Goal: Submit feedback/report problem

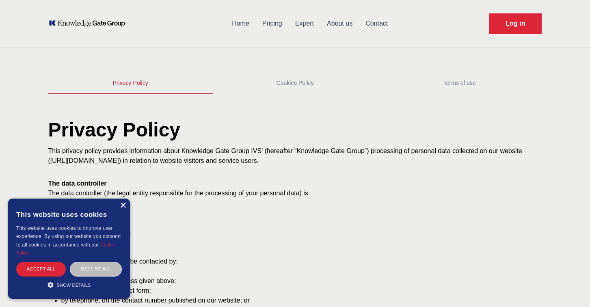
click at [124, 209] on div "×" at bounding box center [123, 206] width 6 height 6
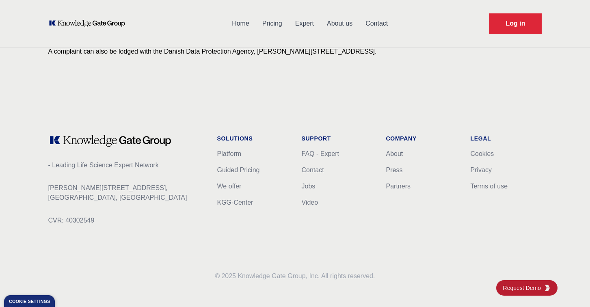
scroll to position [964, 0]
click at [314, 172] on link "Contact" at bounding box center [313, 170] width 22 height 7
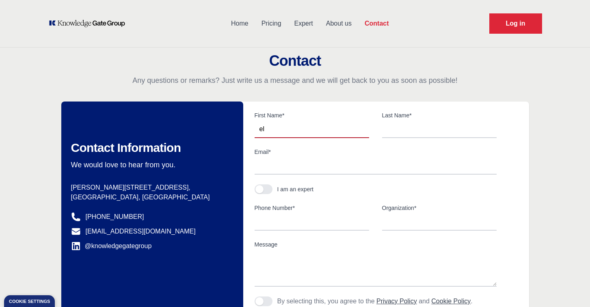
type input "e"
type input "[PERSON_NAME]"
type input "Kotlen"
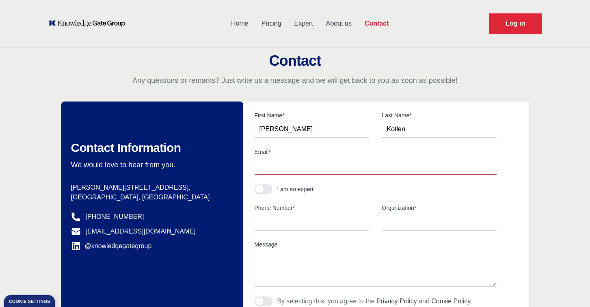
type input "[EMAIL_ADDRESS][DOMAIN_NAME]"
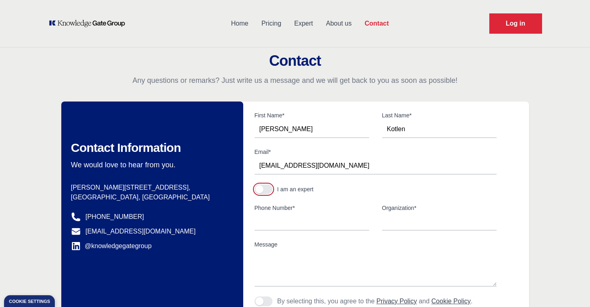
click at [267, 188] on button "button" at bounding box center [264, 189] width 18 height 10
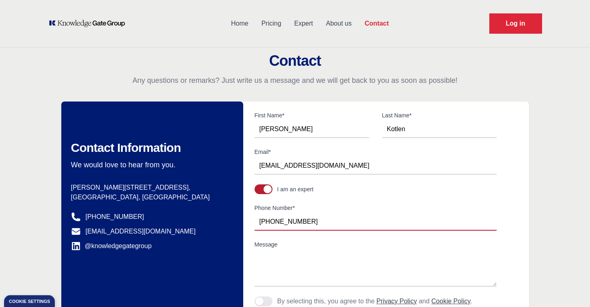
type input "[PHONE_NUMBER]"
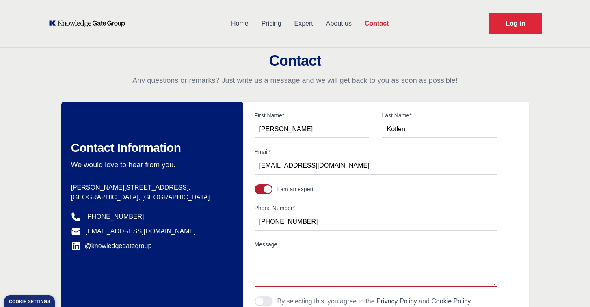
click at [299, 275] on textarea "Message" at bounding box center [376, 268] width 242 height 37
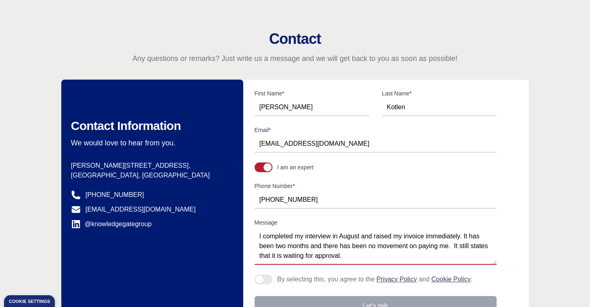
scroll to position [26, 0]
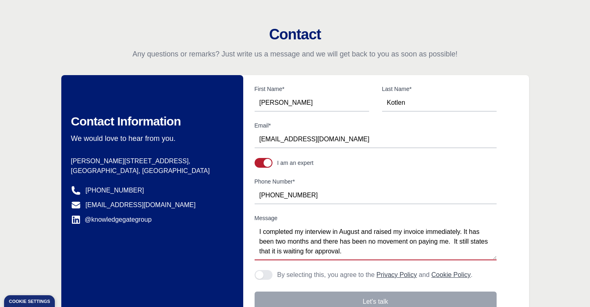
click at [460, 233] on textarea "I completed my interview in August and raised my invoice immediately. It has be…" at bounding box center [376, 242] width 242 height 37
click at [464, 233] on textarea "I completed my interview in August and raised my invoice immediately. It has be…" at bounding box center [376, 242] width 242 height 37
drag, startPoint x: 474, startPoint y: 251, endPoint x: 359, endPoint y: 242, distance: 115.8
click at [359, 242] on textarea "I completed my interview in August and raised my invoice immediately. The due d…" at bounding box center [376, 242] width 242 height 37
paste textarea "’m writing to check in on payment for my completion of the HMO Awareness study …"
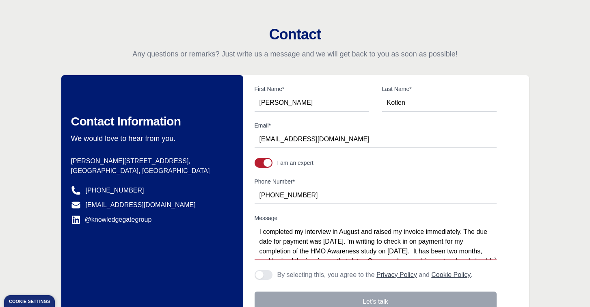
scroll to position [0, 0]
click at [363, 231] on textarea "I completed my interview in August and raised my invoice immediately. The due d…" at bounding box center [376, 242] width 242 height 37
click at [335, 233] on textarea "I completed my interview in August (HMO Awareness) and raised my invoice immedi…" at bounding box center [376, 242] width 242 height 37
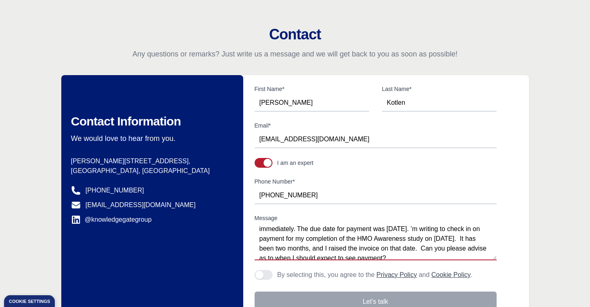
scroll to position [9, 0]
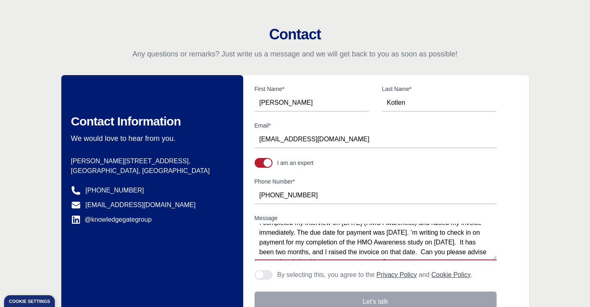
drag, startPoint x: 423, startPoint y: 233, endPoint x: 469, endPoint y: 241, distance: 47.1
click at [469, 241] on textarea "I completed my interview on [DATE] (HMO Awareness) and raised my invoice immedi…" at bounding box center [376, 242] width 242 height 37
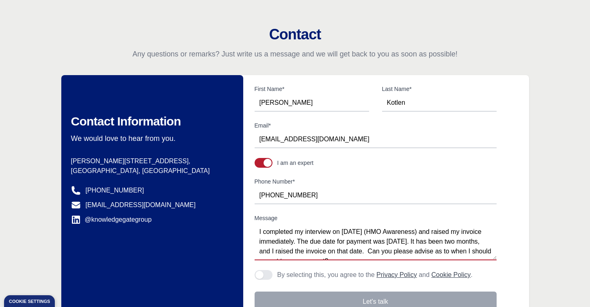
scroll to position [0, 0]
drag, startPoint x: 368, startPoint y: 251, endPoint x: 255, endPoint y: 250, distance: 113.4
click at [255, 250] on textarea "I completed my interview on [DATE] (HMO Awareness) and raised my invoice immedi…" at bounding box center [376, 242] width 242 height 37
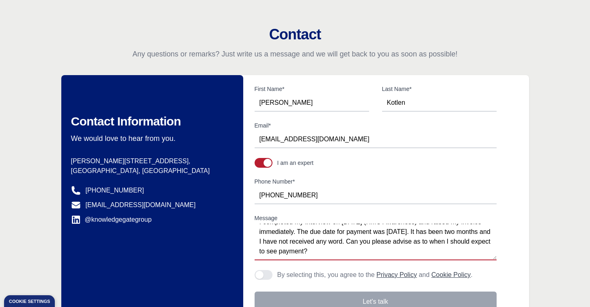
scroll to position [15, 0]
click at [348, 249] on textarea "I completed my interview on [DATE] (HMO Awareness) and raised my invoice immedi…" at bounding box center [376, 242] width 242 height 37
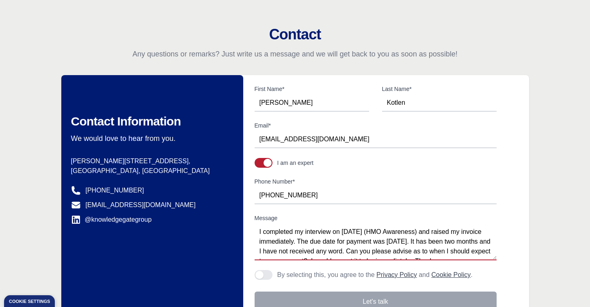
scroll to position [0, 0]
click at [257, 242] on textarea "I completed my interview on [DATE] (HMO Awareness) and raised my invoice immedi…" at bounding box center [376, 242] width 242 height 37
drag, startPoint x: 395, startPoint y: 243, endPoint x: 359, endPoint y: 243, distance: 36.2
click at [358, 243] on textarea "I completed my interview on [DATE] (HMO Awareness) and raised my invoice (#1848…" at bounding box center [376, 242] width 242 height 37
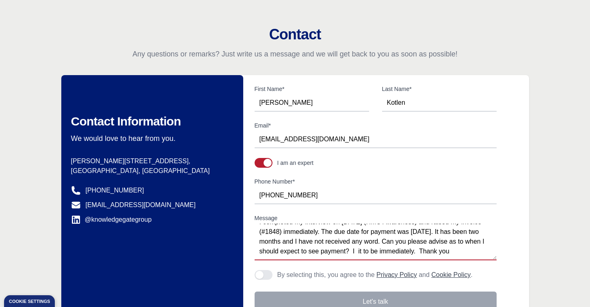
drag, startPoint x: 461, startPoint y: 244, endPoint x: 353, endPoint y: 245, distance: 107.3
click at [353, 245] on textarea "I completed my interview on [DATE] (HMO Awareness) and raised my invoice (#1848…" at bounding box center [376, 242] width 242 height 37
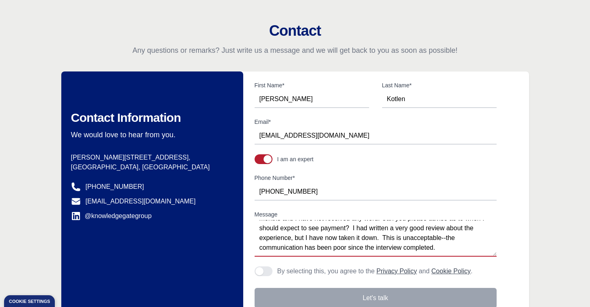
scroll to position [39, 0]
type textarea "I completed my interview on [DATE] (HMO Awareness) and raised my invoice (#1848…"
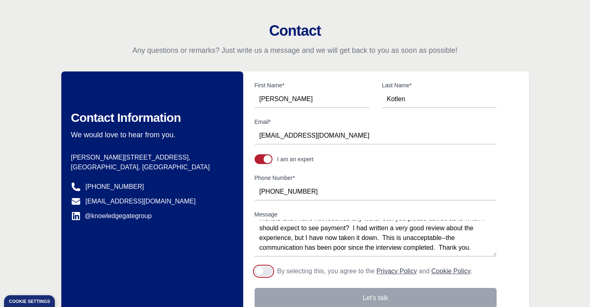
click at [270, 273] on button "Agree to policies" at bounding box center [264, 272] width 18 height 10
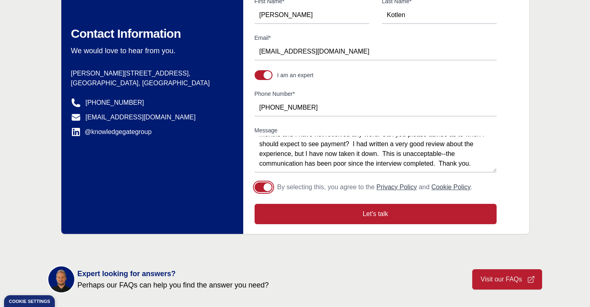
scroll to position [145, 0]
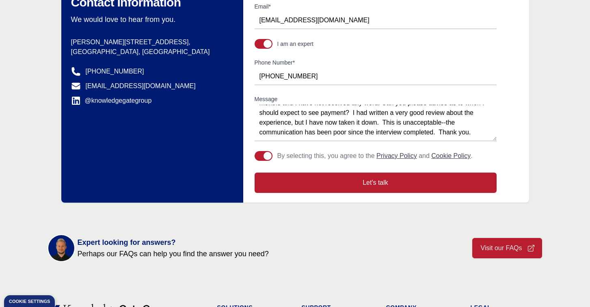
click at [368, 181] on button "Let's talk" at bounding box center [376, 183] width 242 height 20
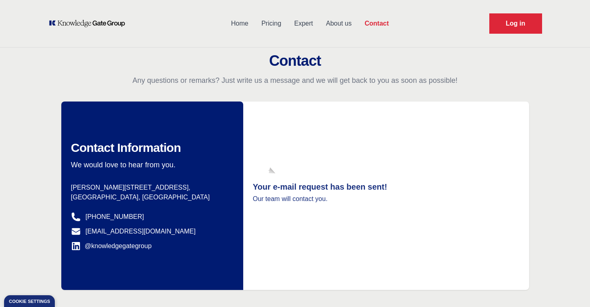
scroll to position [0, 0]
